Goal: Task Accomplishment & Management: Manage account settings

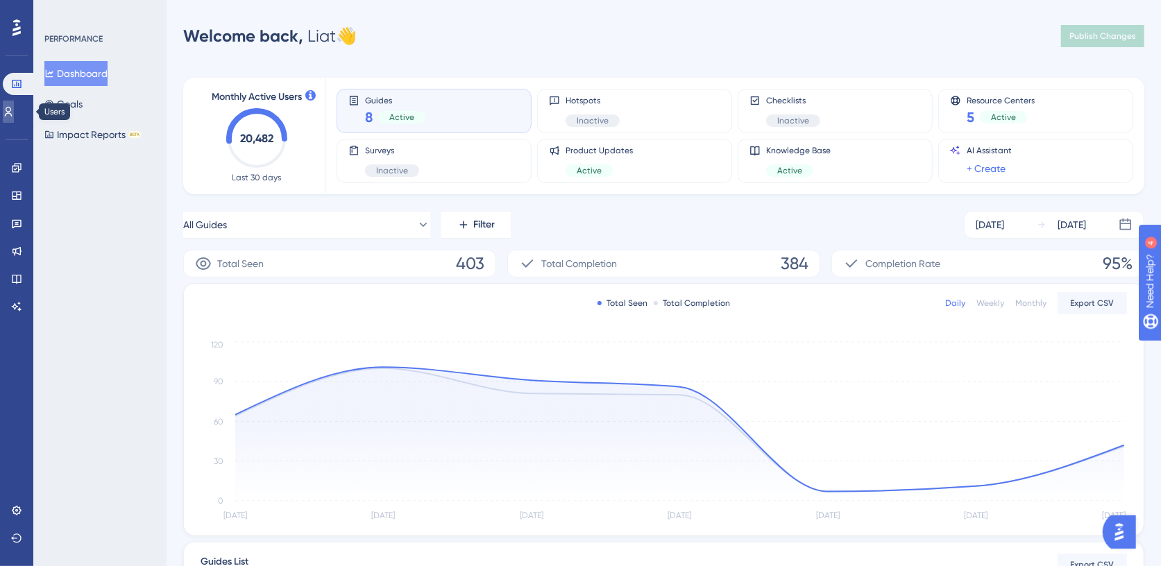
click at [14, 115] on icon at bounding box center [8, 111] width 11 height 11
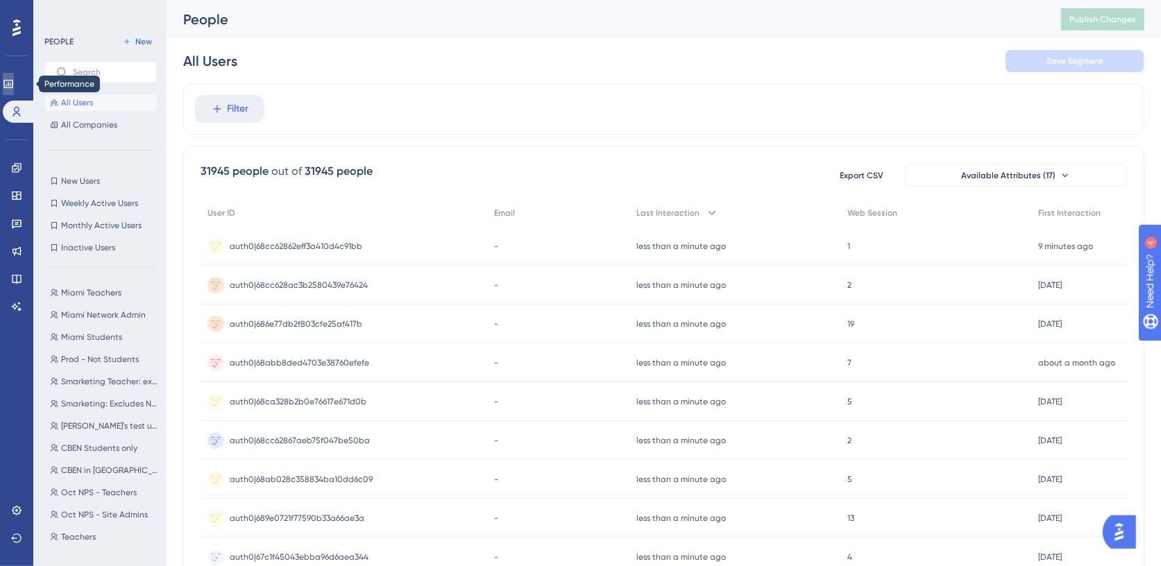
click at [14, 85] on icon at bounding box center [8, 83] width 11 height 11
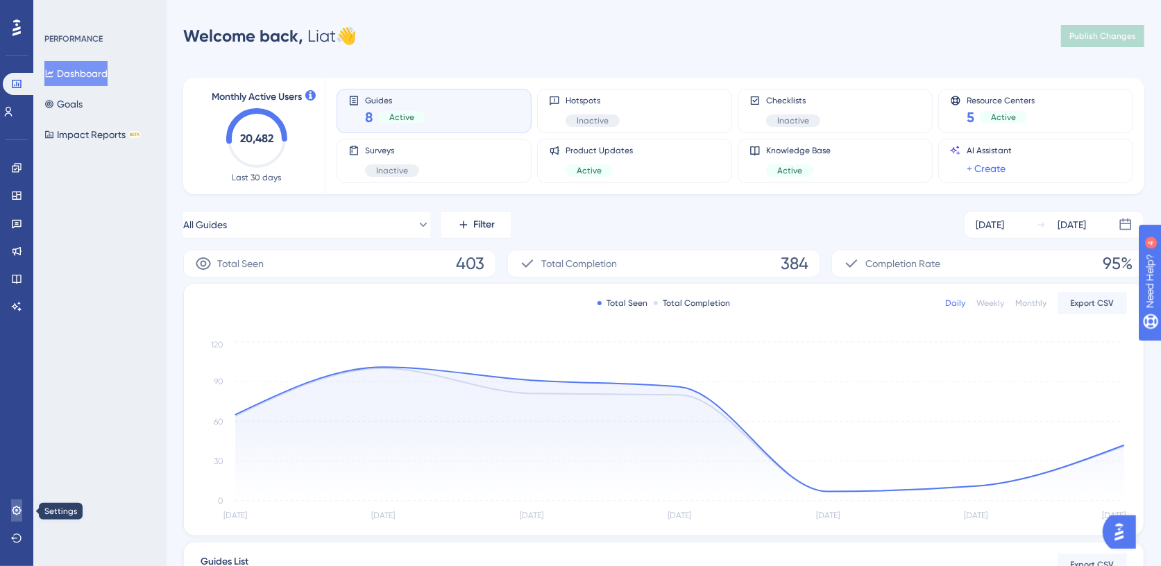
click at [18, 509] on icon at bounding box center [16, 510] width 11 height 11
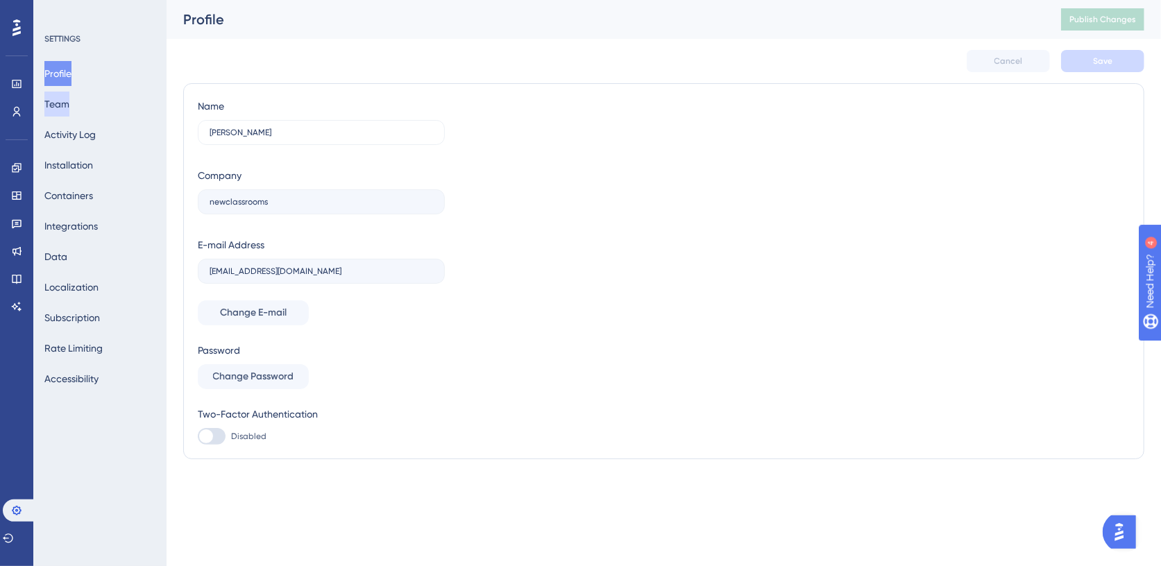
click at [67, 108] on button "Team" at bounding box center [56, 104] width 25 height 25
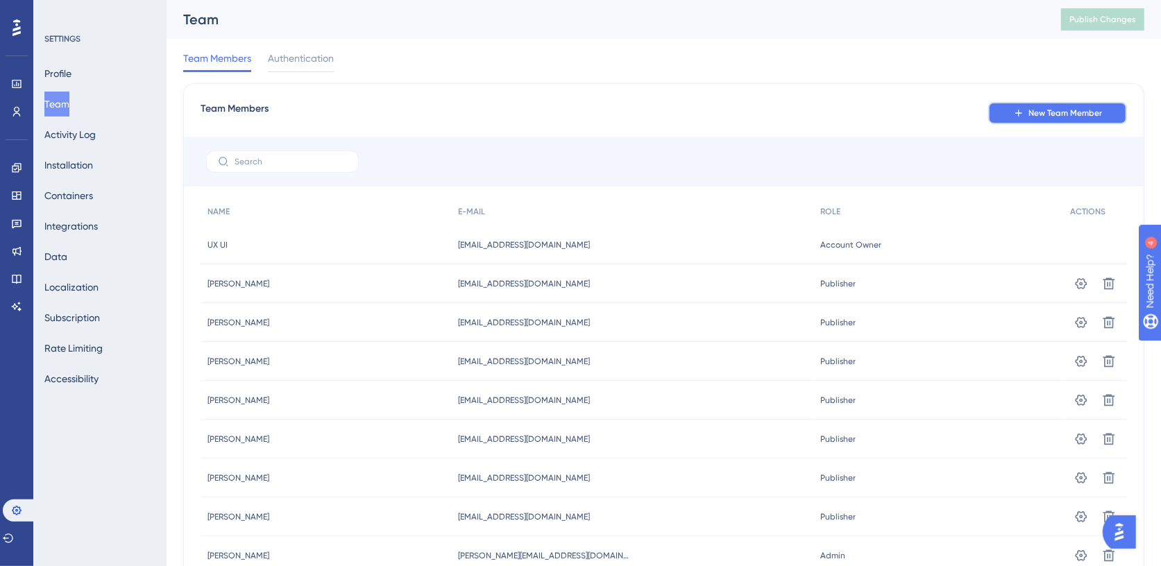
click at [1020, 112] on icon at bounding box center [1018, 113] width 6 height 6
click at [253, 176] on div at bounding box center [664, 162] width 960 height 50
